Goal: Entertainment & Leisure: Consume media (video, audio)

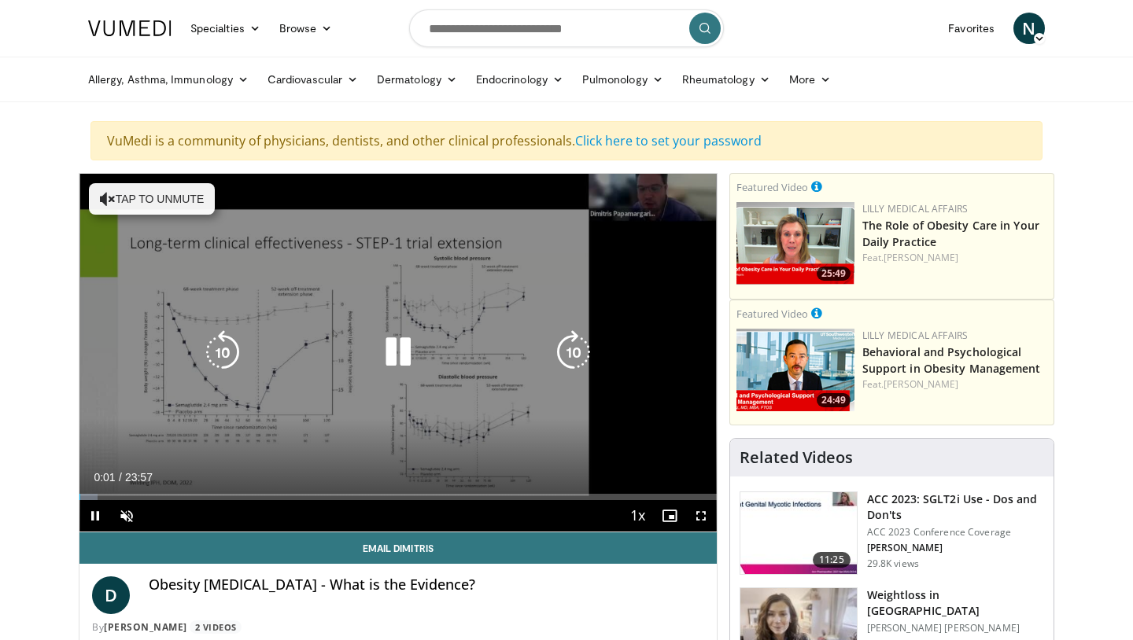
click at [178, 210] on button "Tap to unmute" at bounding box center [152, 198] width 126 height 31
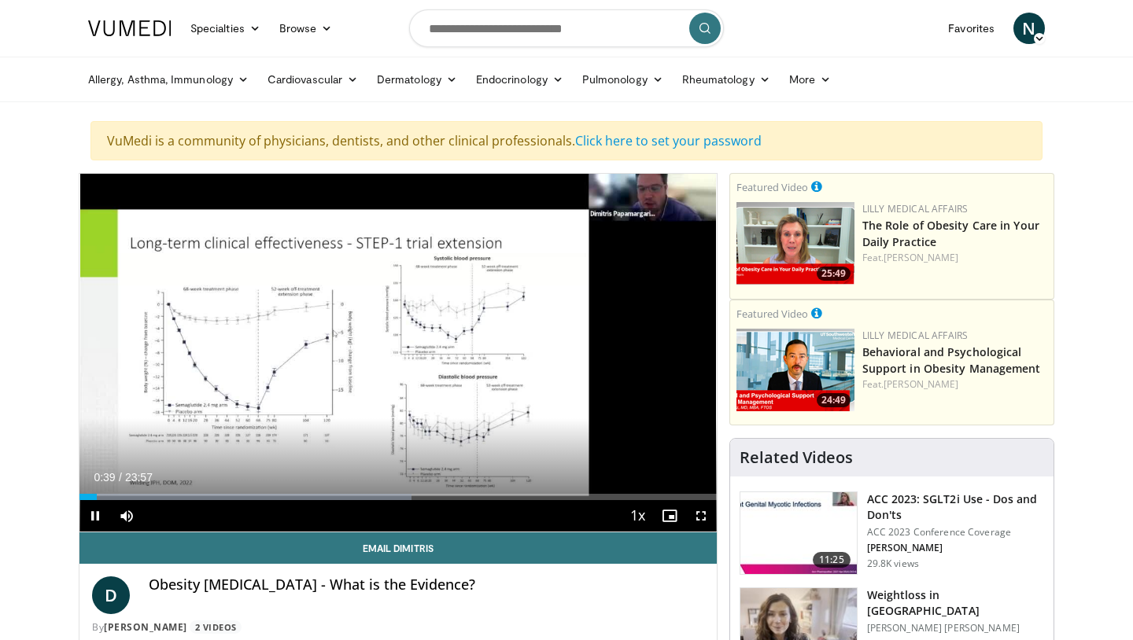
click at [703, 522] on span "Video Player" at bounding box center [700, 515] width 31 height 31
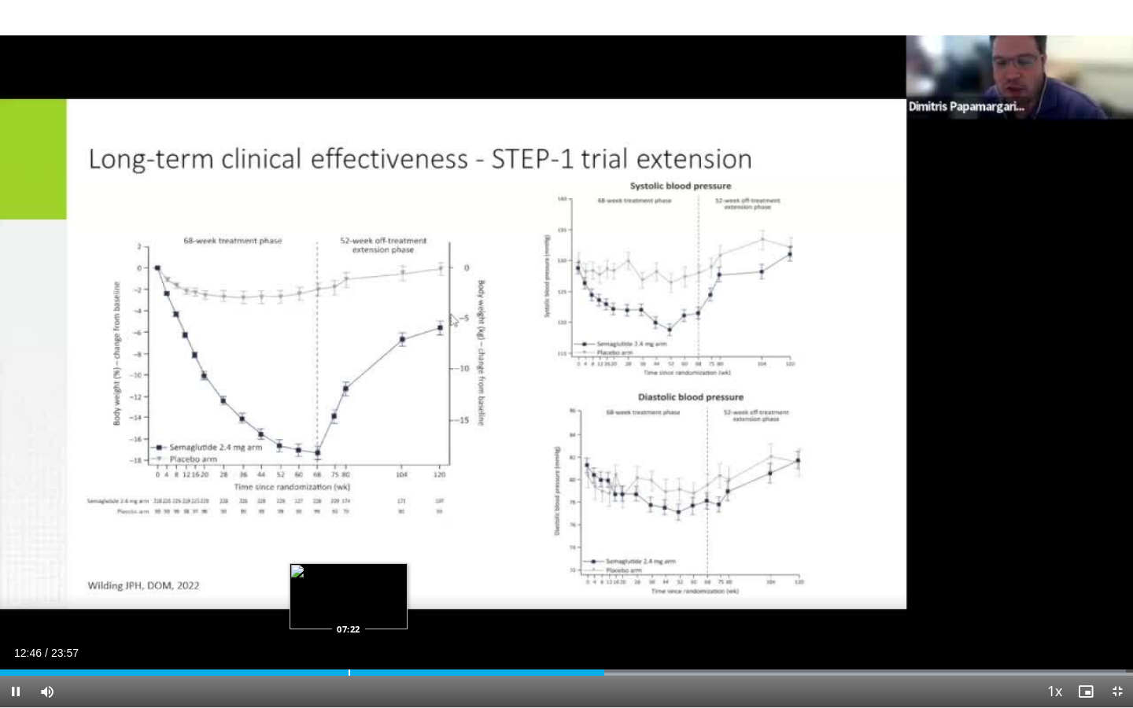
click at [348, 640] on div "Loaded : 99.39% 12:46 07:22" at bounding box center [566, 673] width 1133 height 6
